Goal: Find specific fact: Find specific fact

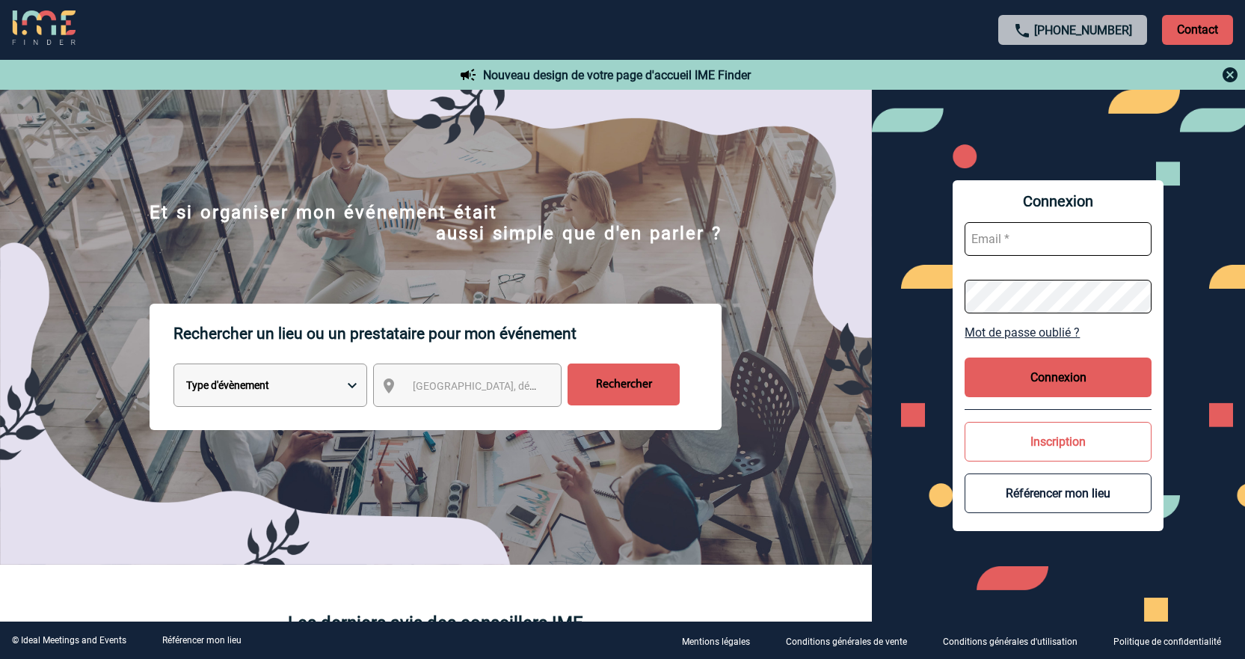
type input "[EMAIL_ADDRESS][DOMAIN_NAME]"
click at [1061, 372] on button "Connexion" at bounding box center [1058, 377] width 187 height 40
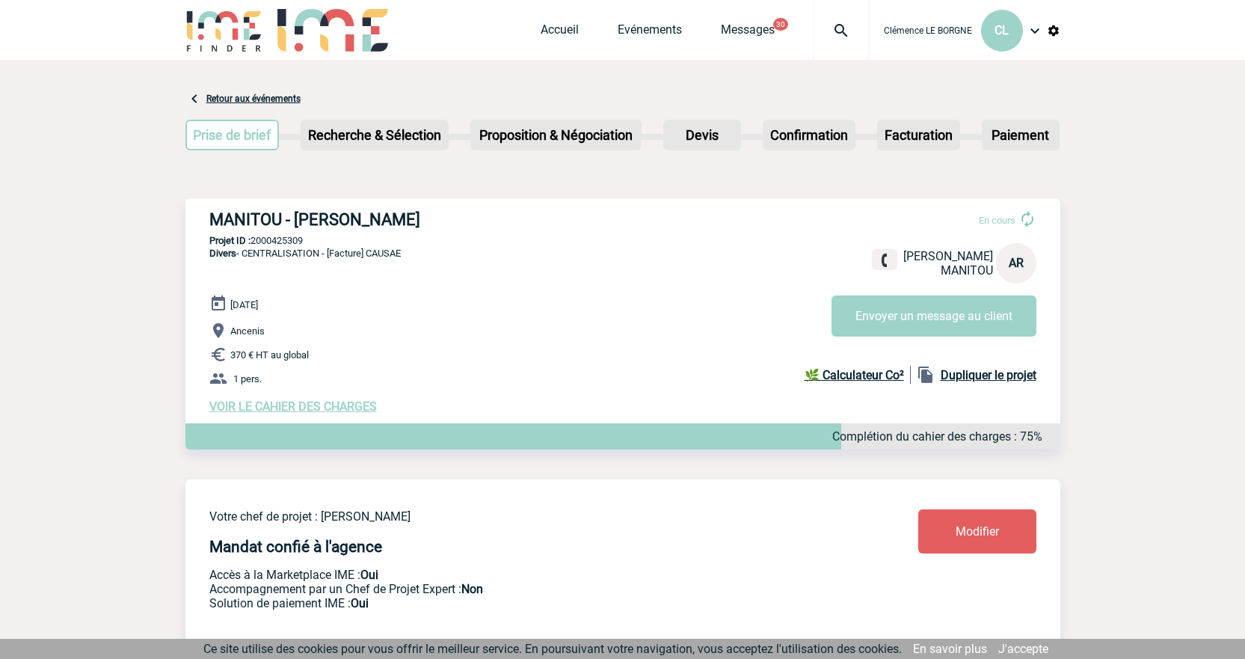
drag, startPoint x: 216, startPoint y: 221, endPoint x: 424, endPoint y: 226, distance: 207.9
click at [424, 226] on h3 "MANITOU - Audrey RICHARD" at bounding box center [433, 219] width 449 height 19
copy h3 "MANITOU - Audrey RICHARD"
drag, startPoint x: 250, startPoint y: 242, endPoint x: 316, endPoint y: 240, distance: 65.1
click at [316, 240] on p "Projet ID : 2000425309" at bounding box center [622, 240] width 875 height 11
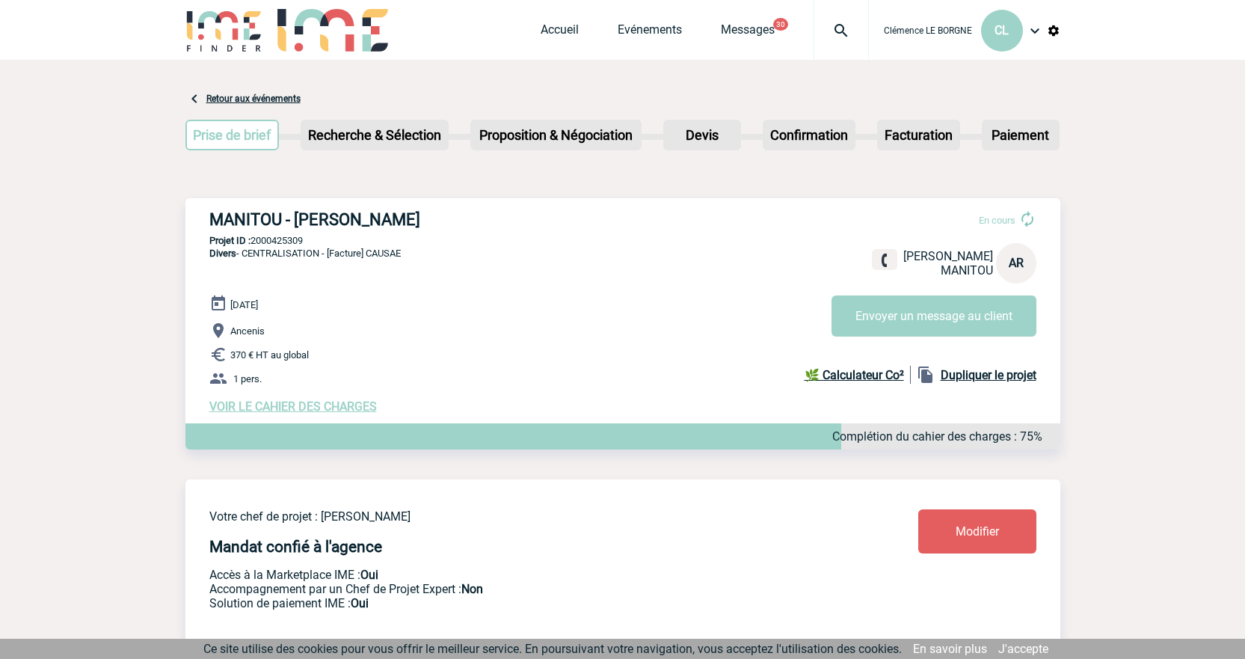
copy p "2000425309"
